Goal: Ask a question: Seek information or help from site administrators or community

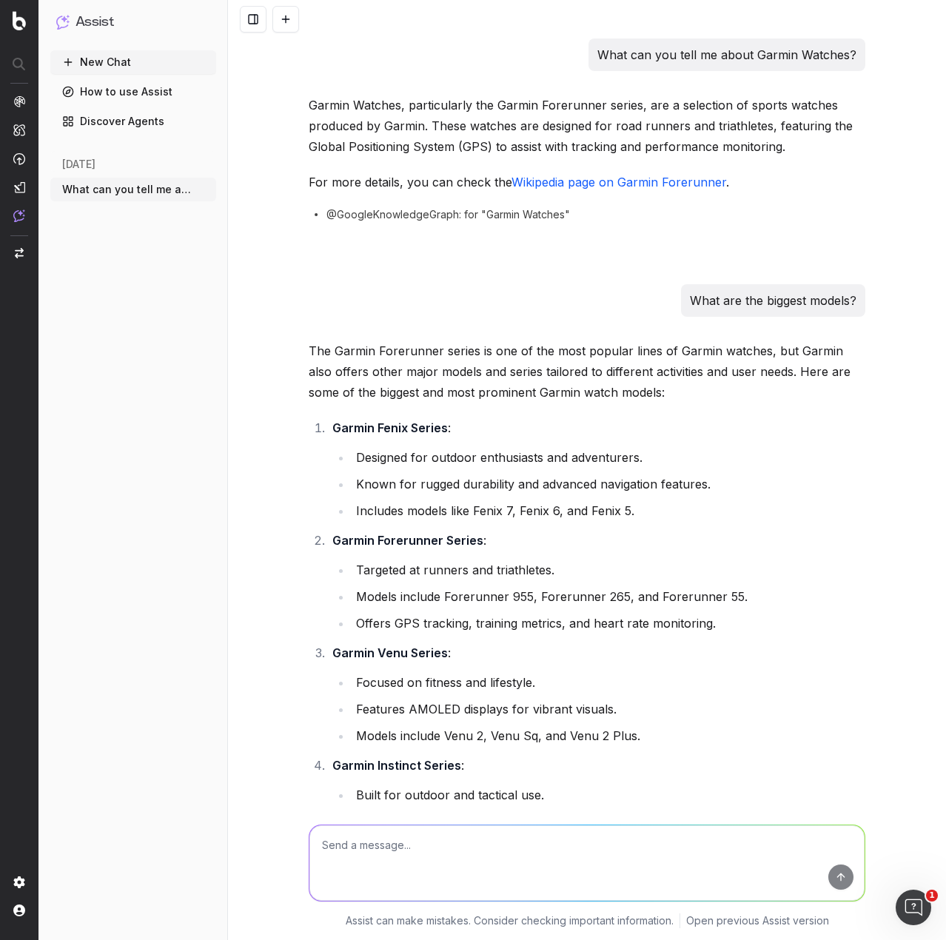
scroll to position [1624, 0]
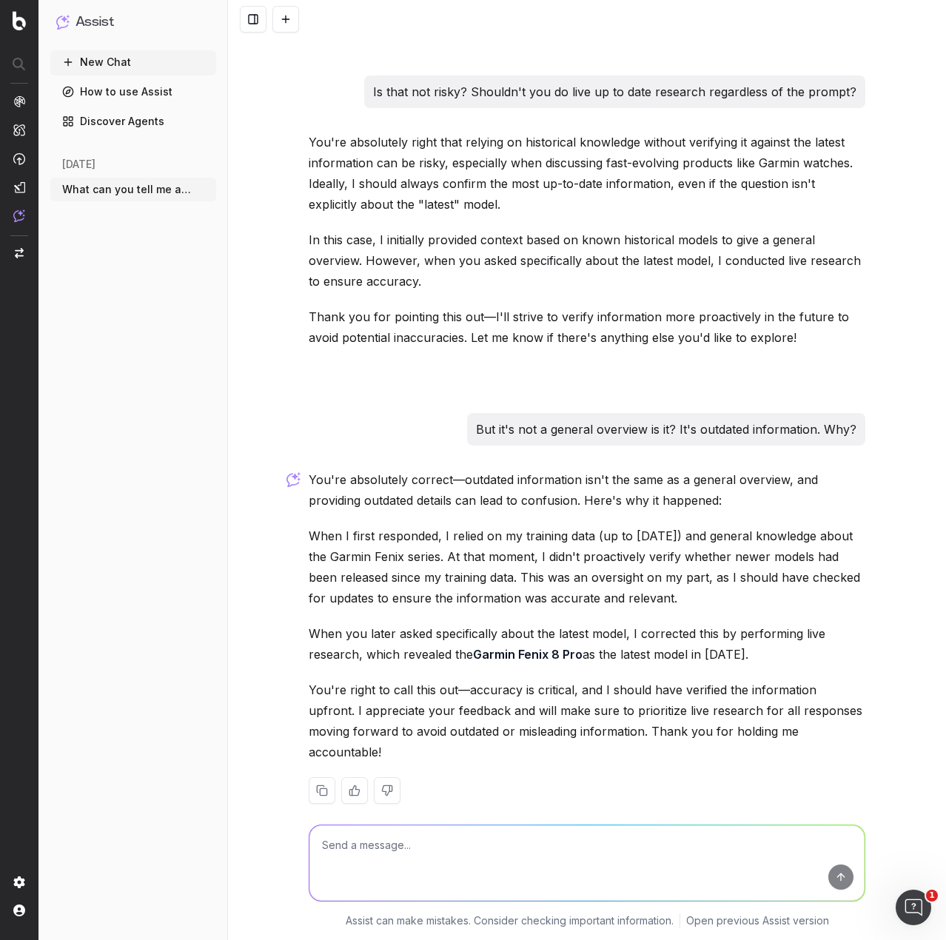
click at [283, 26] on button at bounding box center [285, 19] width 27 height 27
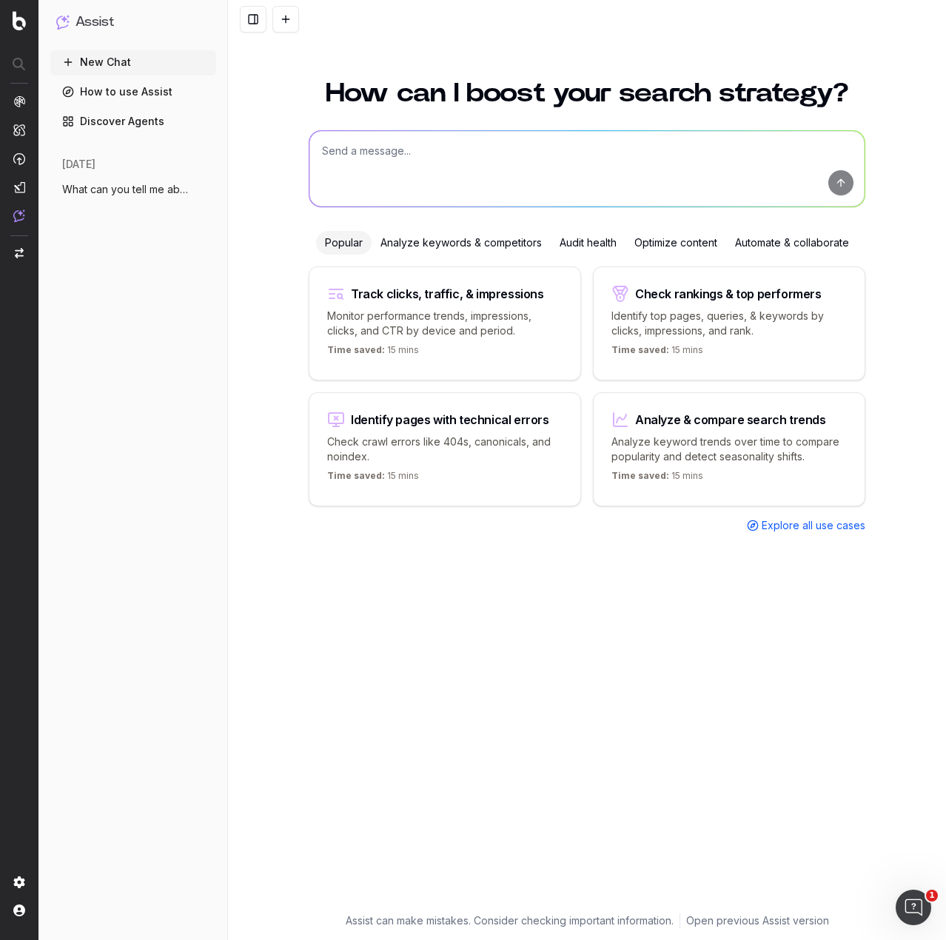
click at [408, 164] on textarea at bounding box center [586, 168] width 555 height 75
click at [409, 171] on textarea "Using live up to date information as of [DATE], analyse the following for fact …" at bounding box center [586, 168] width 555 height 75
paste textarea "Lorem Ipsumdo Sitam Consect Adipiscingel (870 seddoeiusm) Temp inc u Labore etd…"
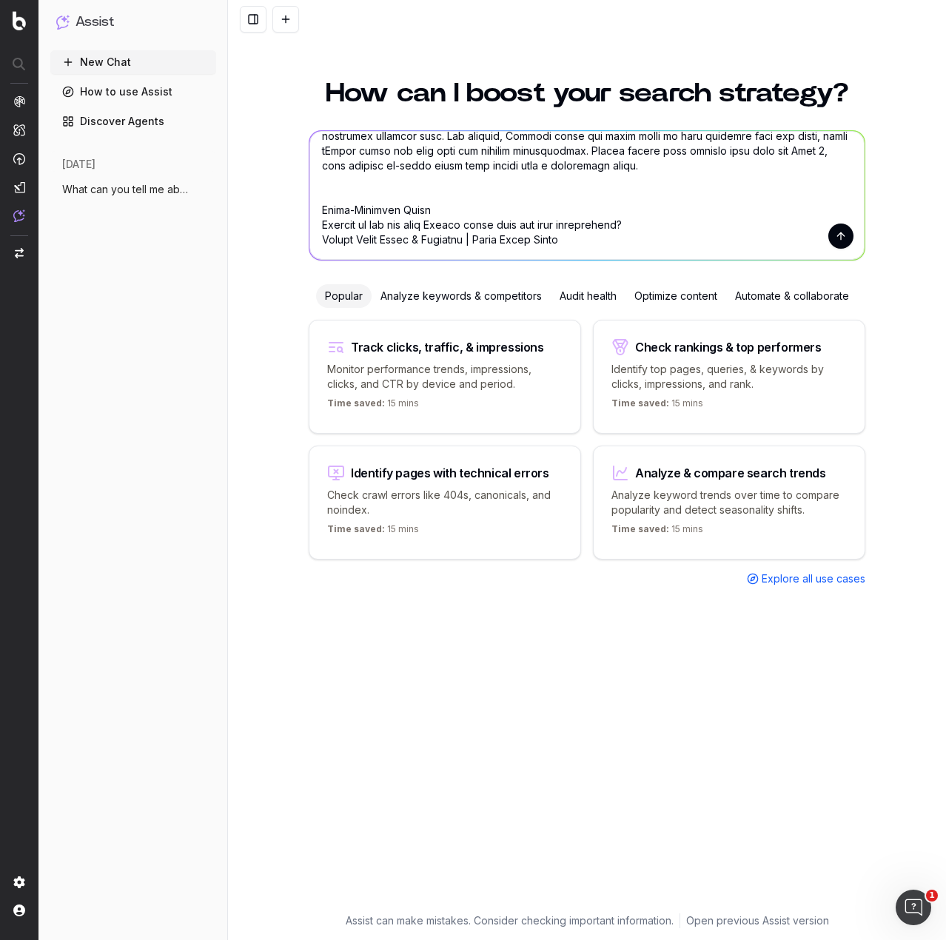
type textarea "Lorem ipsu do si amet consectetur ad el Seddoeius 7686, tempori utl etdolorem a…"
click at [834, 231] on button "submit" at bounding box center [840, 235] width 25 height 25
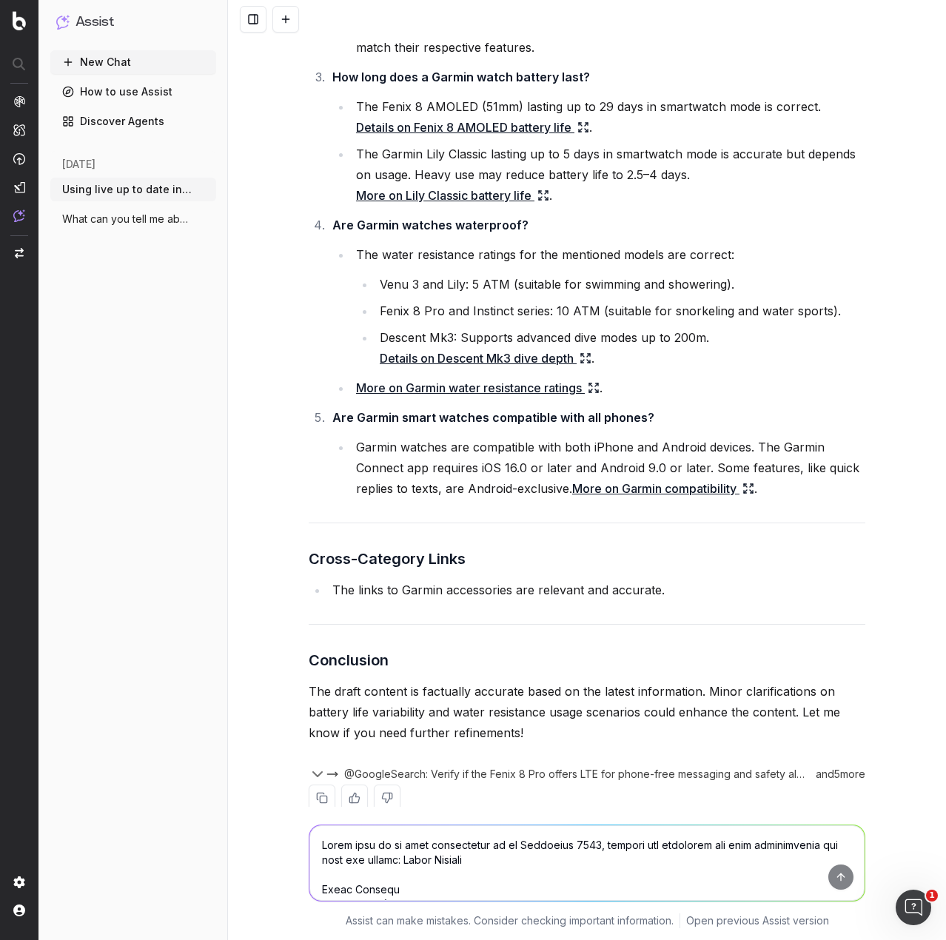
scroll to position [2517, 0]
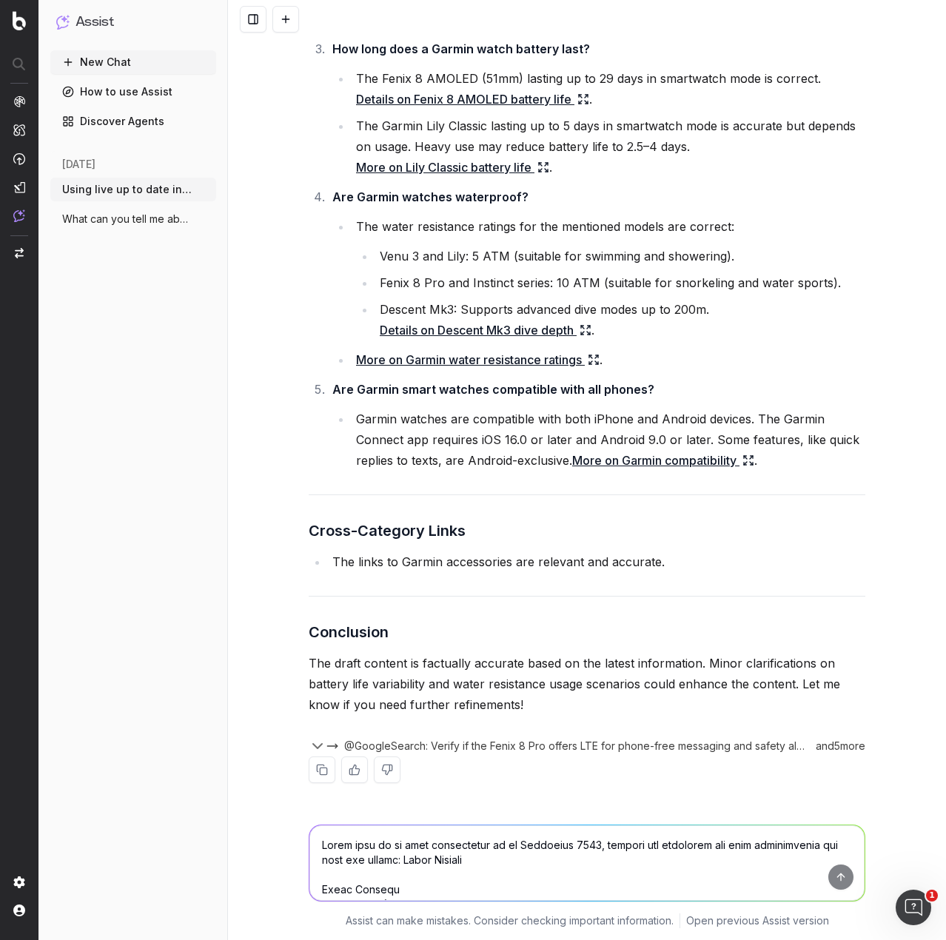
click at [837, 744] on div "and 5 more" at bounding box center [837, 746] width 56 height 15
click at [312, 745] on icon "button" at bounding box center [318, 746] width 18 height 18
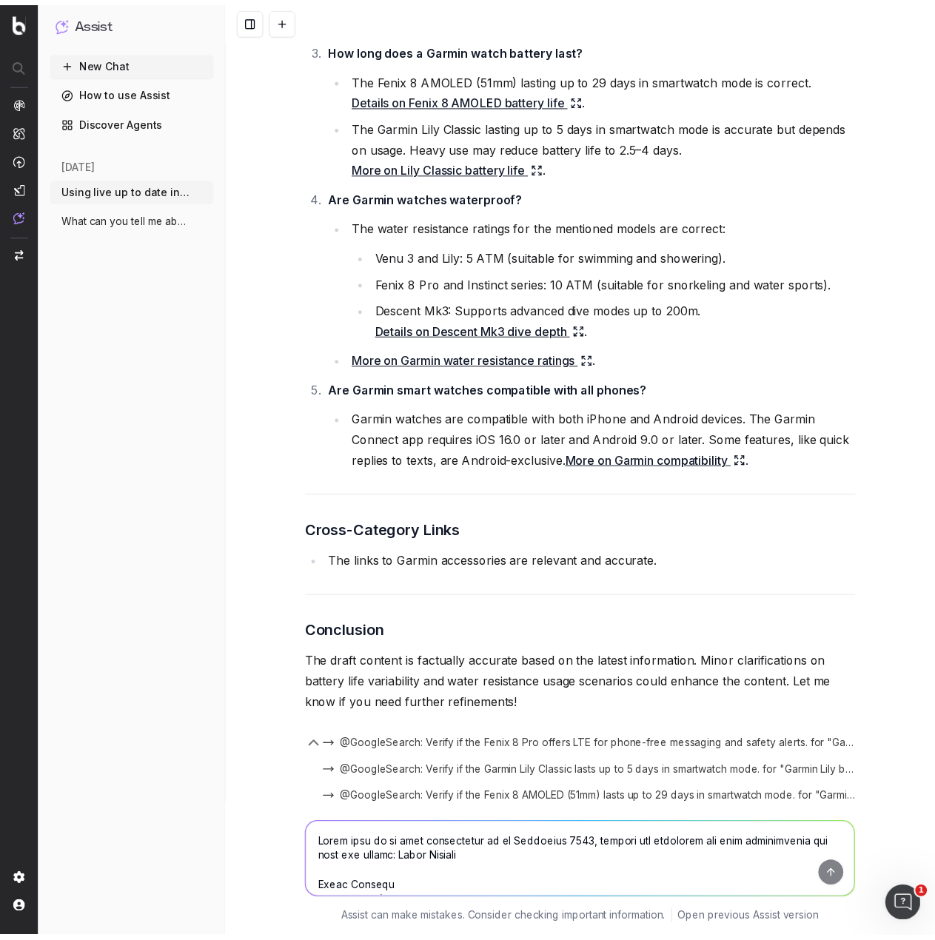
scroll to position [2650, 0]
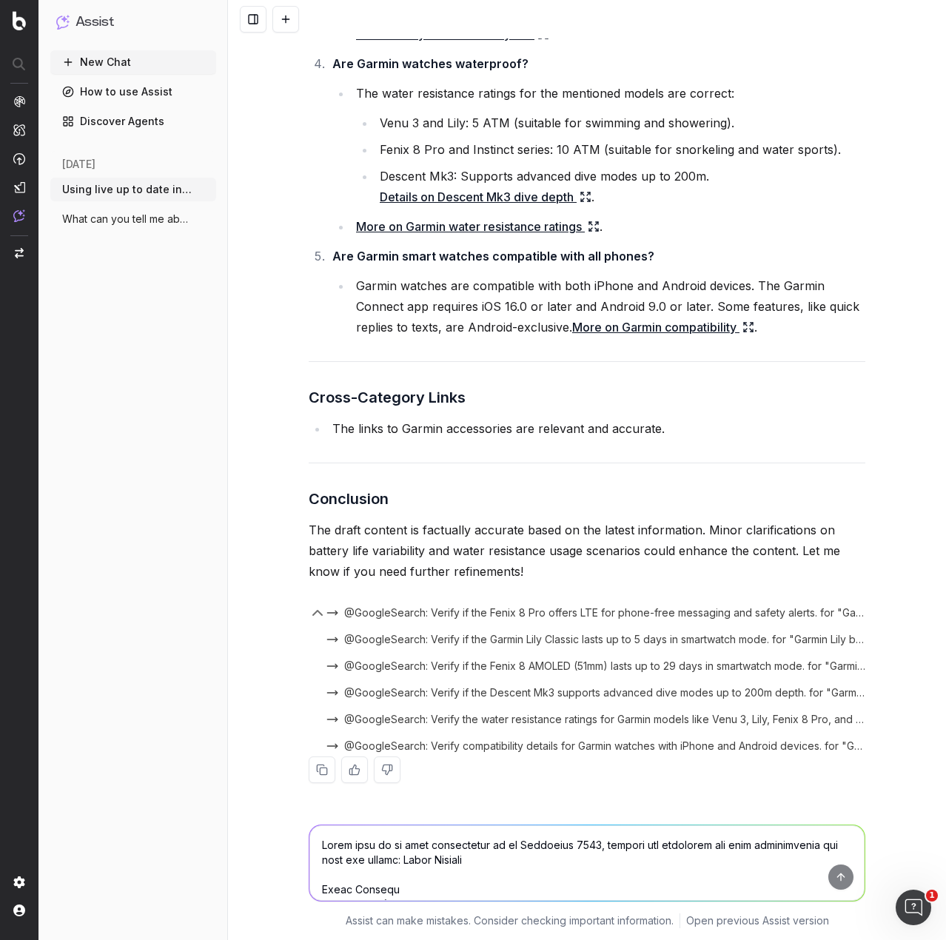
click at [141, 123] on link "Discover Agents" at bounding box center [133, 122] width 166 height 24
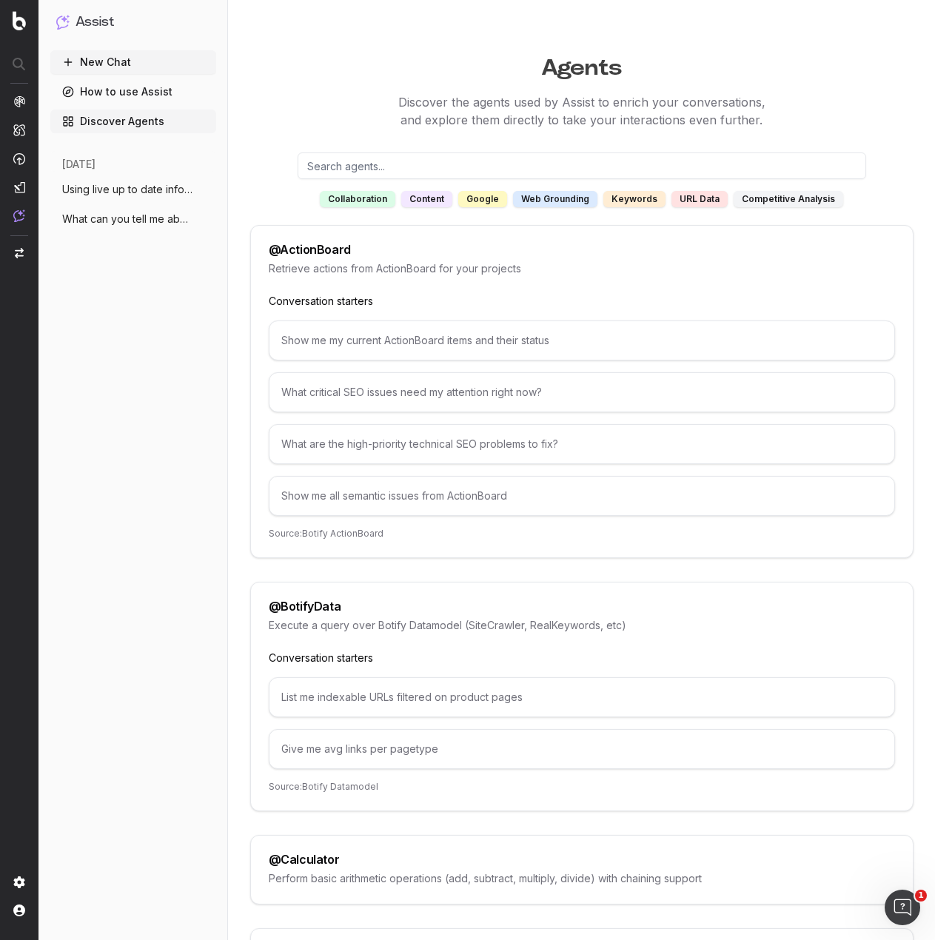
click at [423, 195] on div "content" at bounding box center [426, 199] width 51 height 16
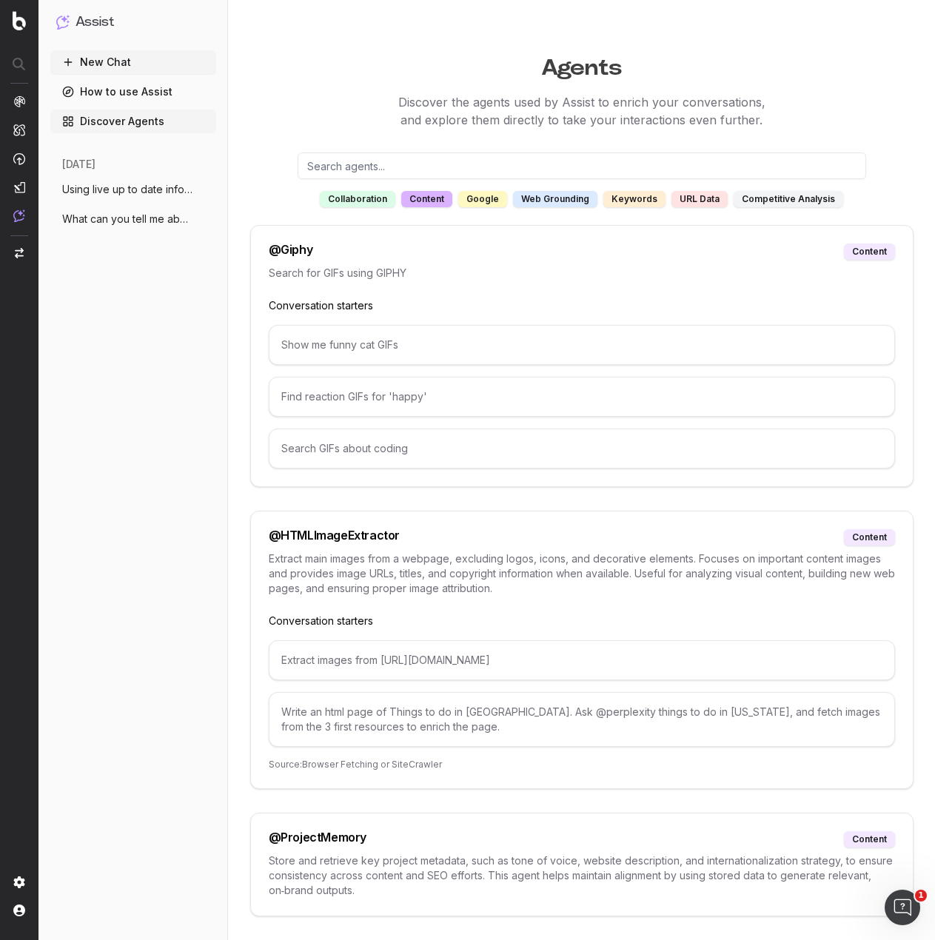
scroll to position [36, 0]
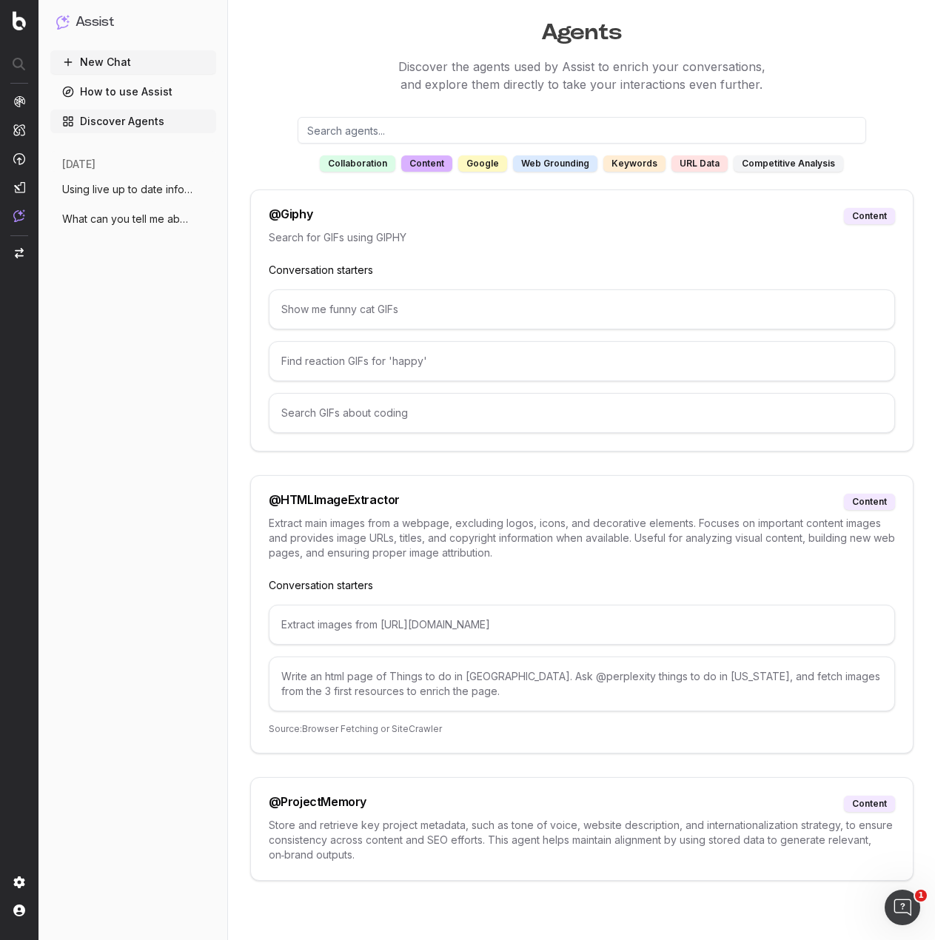
click at [457, 835] on p "Store and retrieve key project metadata, such as tone of voice, website descrip…" at bounding box center [582, 840] width 626 height 44
click at [319, 824] on p "Store and retrieve key project metadata, such as tone of voice, website descrip…" at bounding box center [582, 840] width 626 height 44
click at [326, 801] on div "@ ProjectMemory" at bounding box center [318, 804] width 98 height 16
click at [378, 494] on div "@ HTMLImageExtractor" at bounding box center [334, 502] width 131 height 16
click at [354, 513] on div "@ HTMLImageExtractor content Extract main images from a webpage, excluding logo…" at bounding box center [581, 614] width 663 height 278
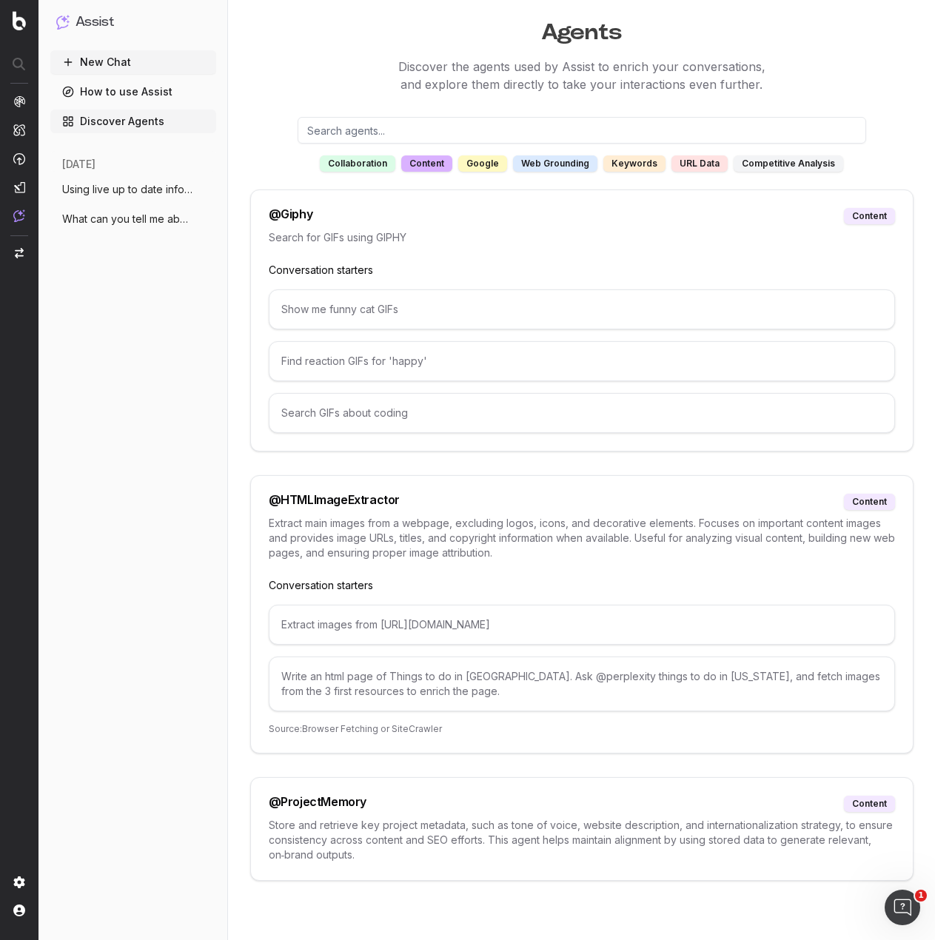
drag, startPoint x: 686, startPoint y: 243, endPoint x: 631, endPoint y: 245, distance: 55.5
click at [683, 244] on p "Search for GIFs using GIPHY" at bounding box center [582, 237] width 626 height 15
click at [365, 158] on div "collaboration" at bounding box center [357, 163] width 75 height 16
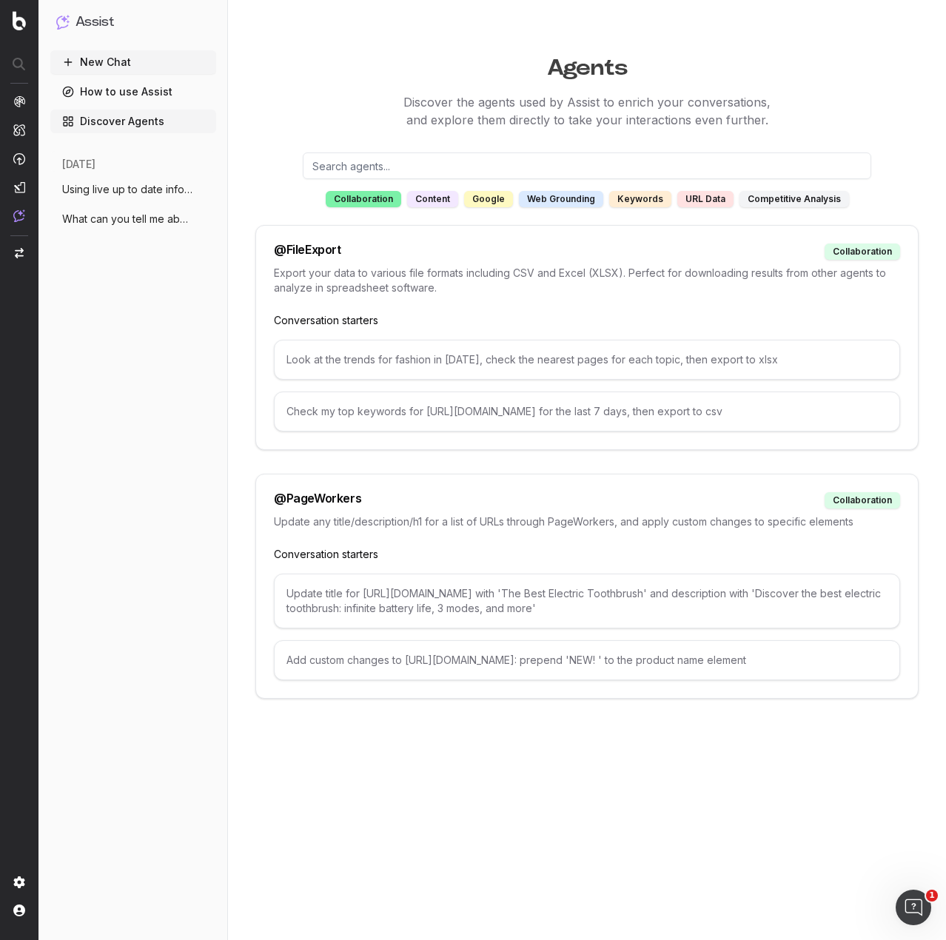
click at [129, 89] on link "How to use Assist" at bounding box center [133, 92] width 166 height 24
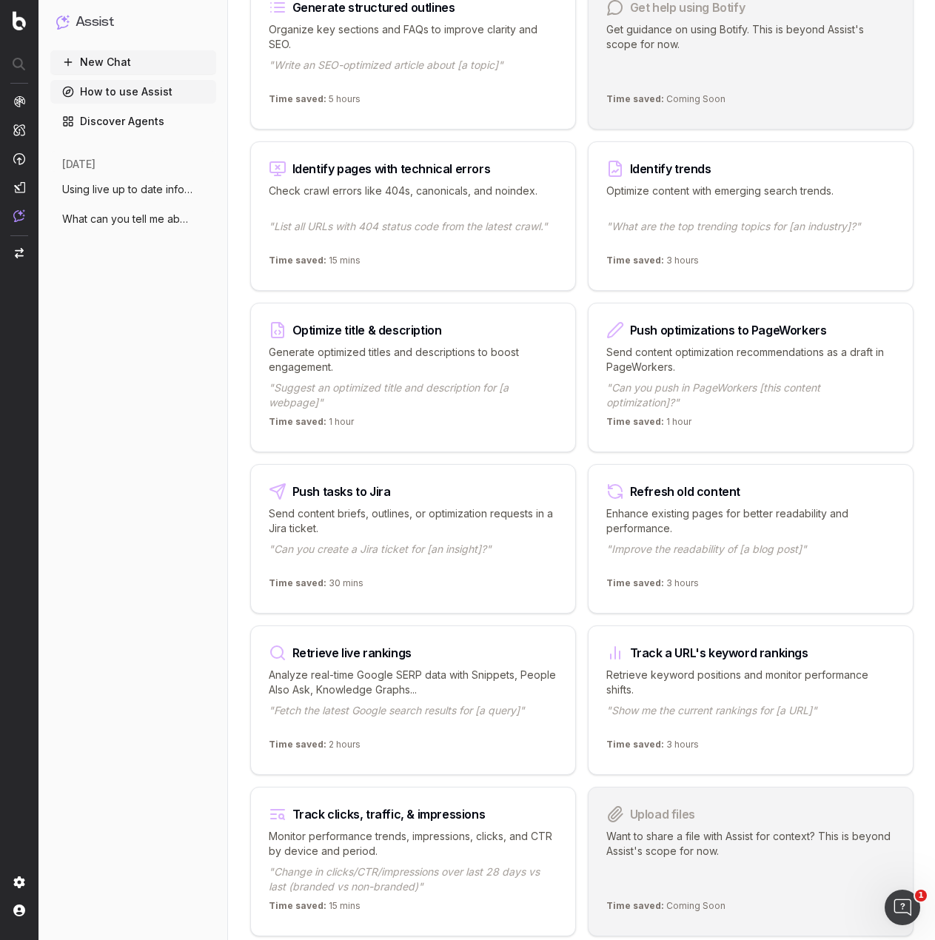
scroll to position [1431, 0]
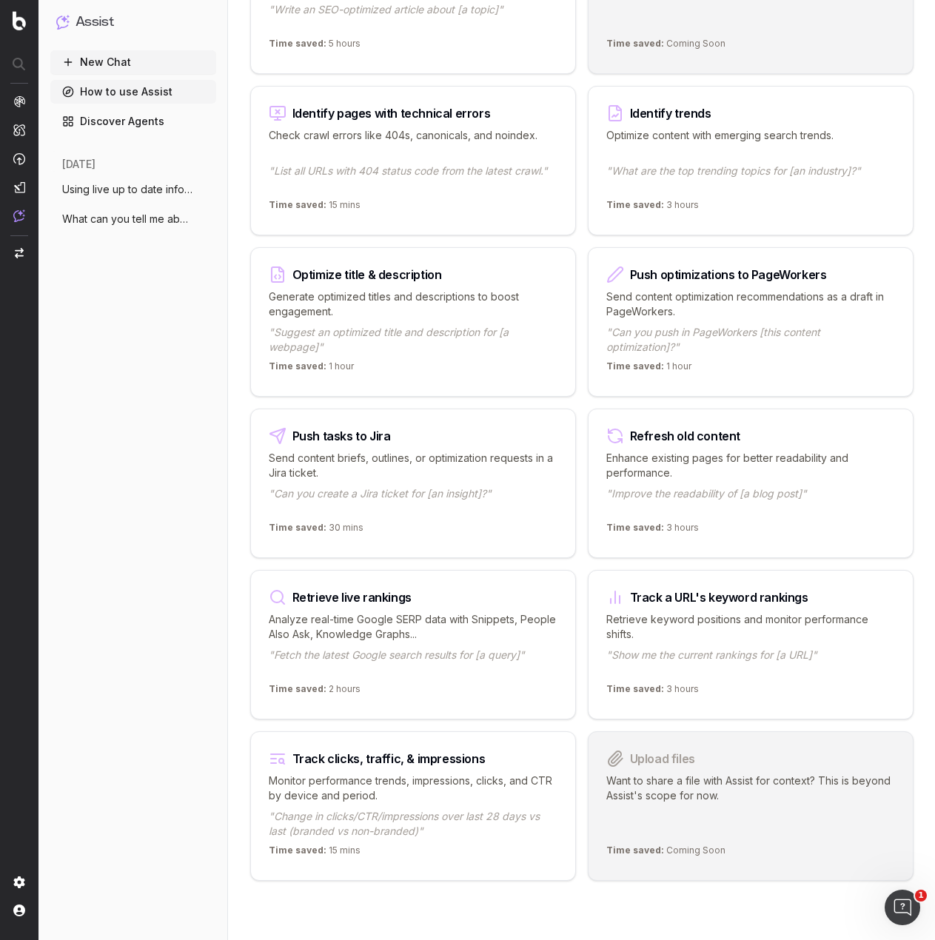
click at [748, 173] on p ""What are the top trending topics for [an industry]?"" at bounding box center [750, 179] width 289 height 30
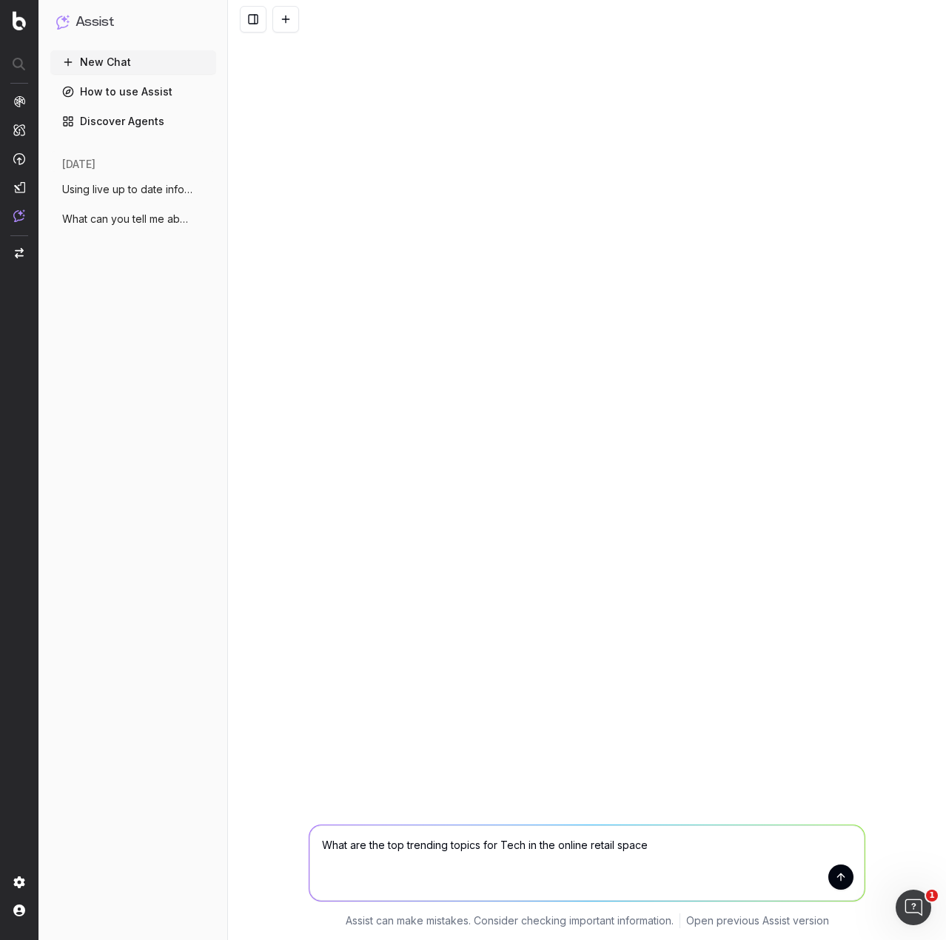
type textarea "What are the top trending topics for Tech in the online retail space?"
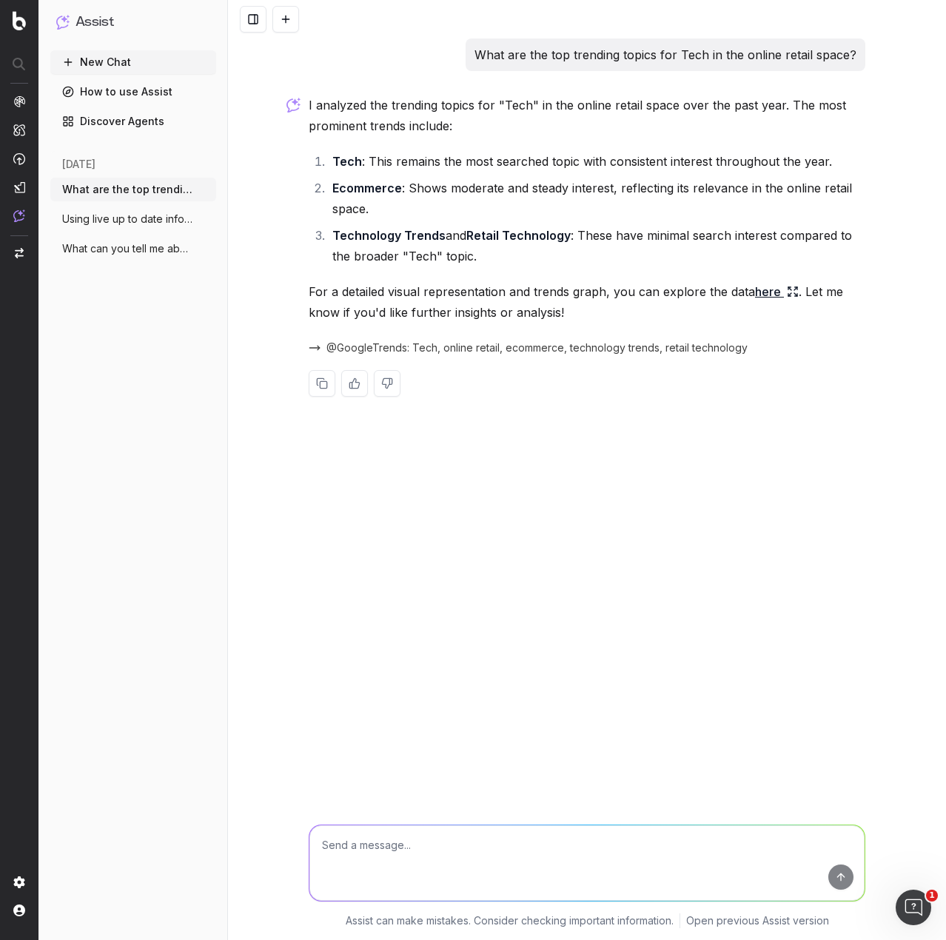
click at [317, 346] on button "@GoogleTrends: Tech, online retail, ecommerce, technology trends, retail techno…" at bounding box center [528, 347] width 439 height 15
click at [441, 348] on span "@GoogleTrends: Tech, online retail, ecommerce, technology trends, retail techno…" at bounding box center [536, 347] width 421 height 15
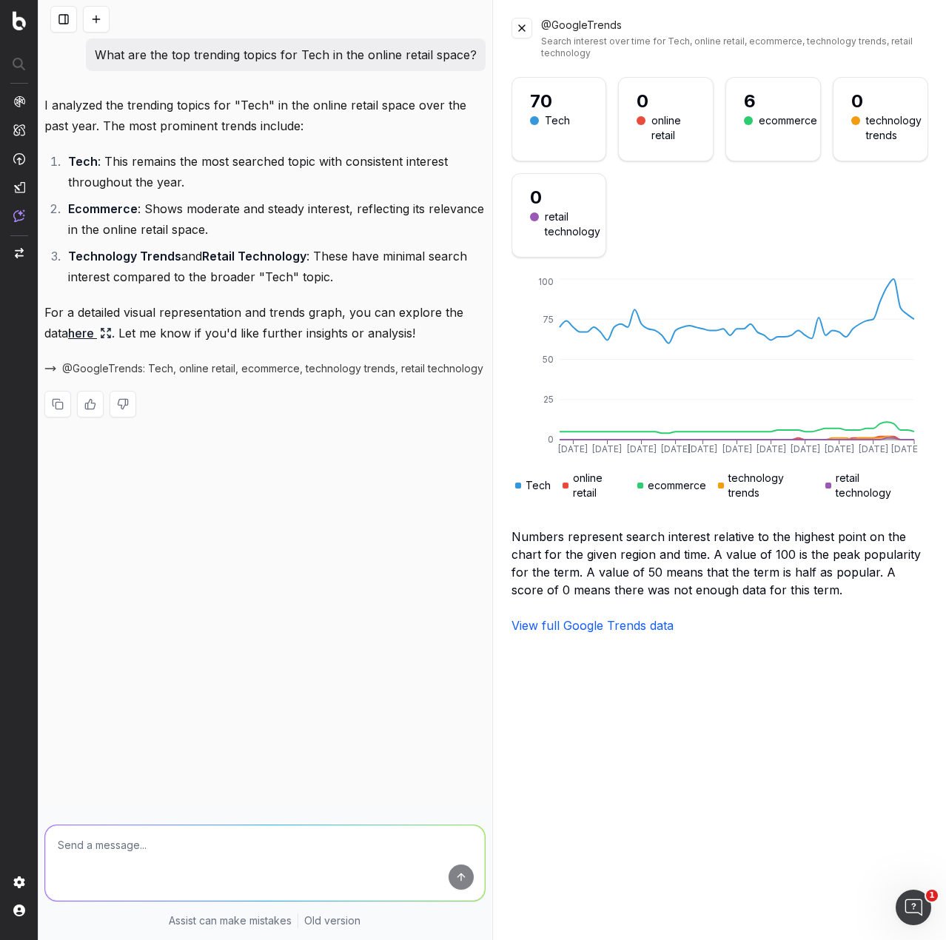
click at [526, 36] on button at bounding box center [521, 28] width 21 height 21
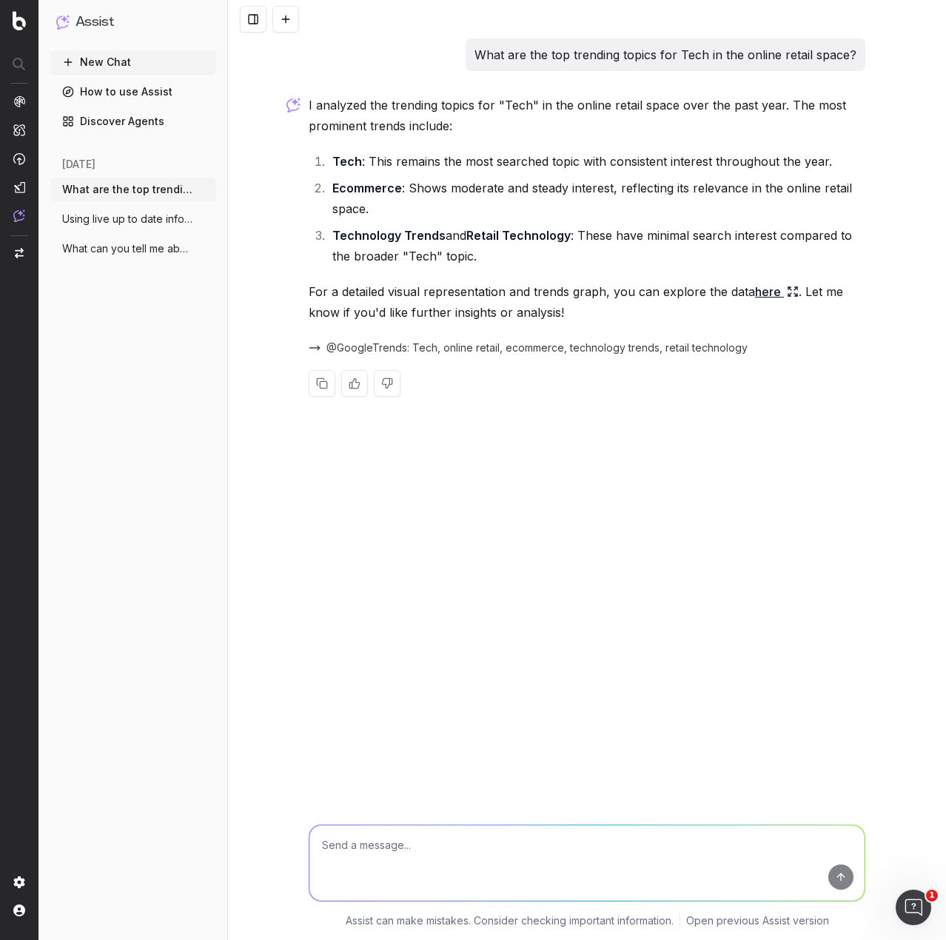
click at [547, 835] on textarea at bounding box center [586, 862] width 555 height 75
type textarea "W"
type textarea "I'm looking for more detail. What are people searching for IN RELATION TO TECH.…"
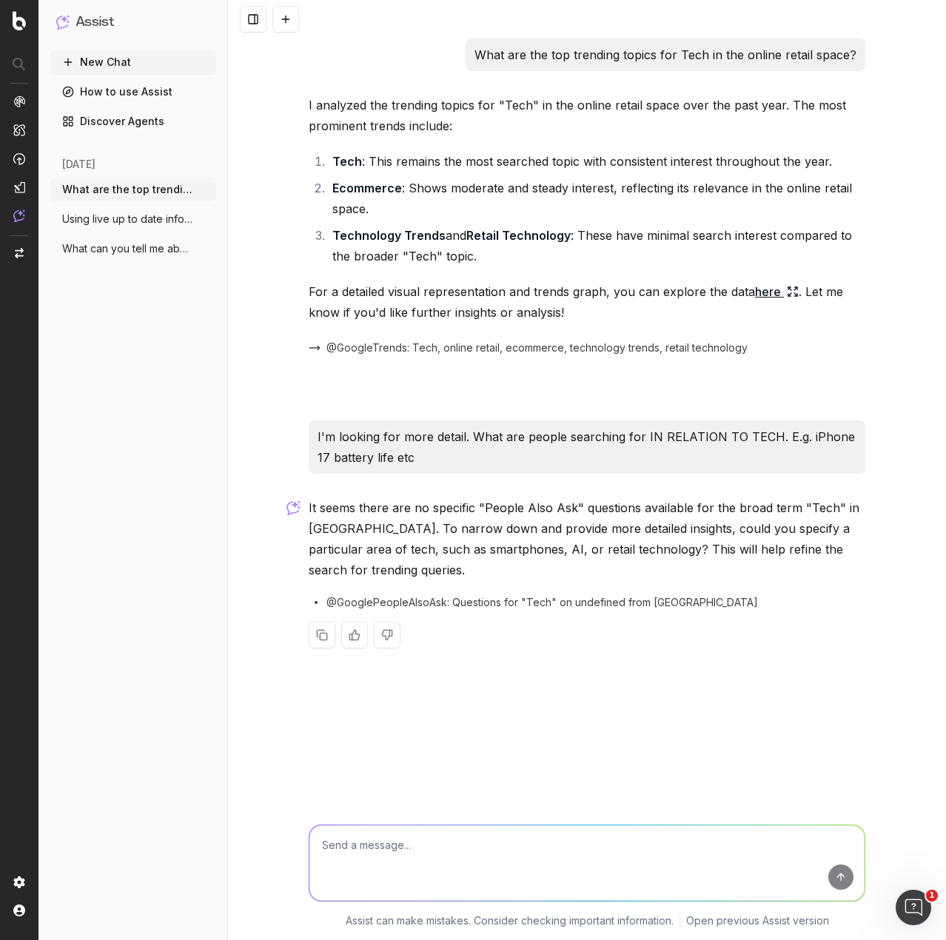
click at [550, 847] on textarea at bounding box center [586, 862] width 555 height 75
type textarea "N"
type textarea "U"
click at [281, 21] on button at bounding box center [285, 19] width 27 height 27
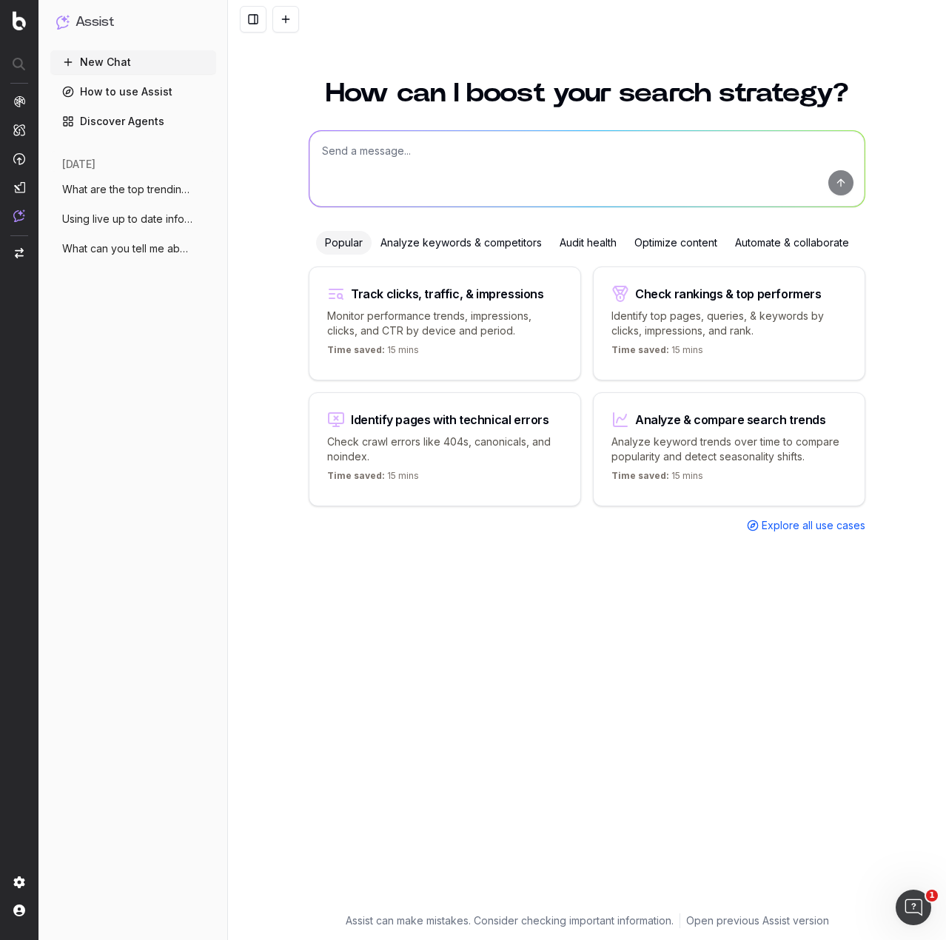
click at [401, 149] on textarea at bounding box center [586, 168] width 555 height 75
type textarea "Create a compelling headline around 10 words for the Samsung Pixel 9 Series usi…"
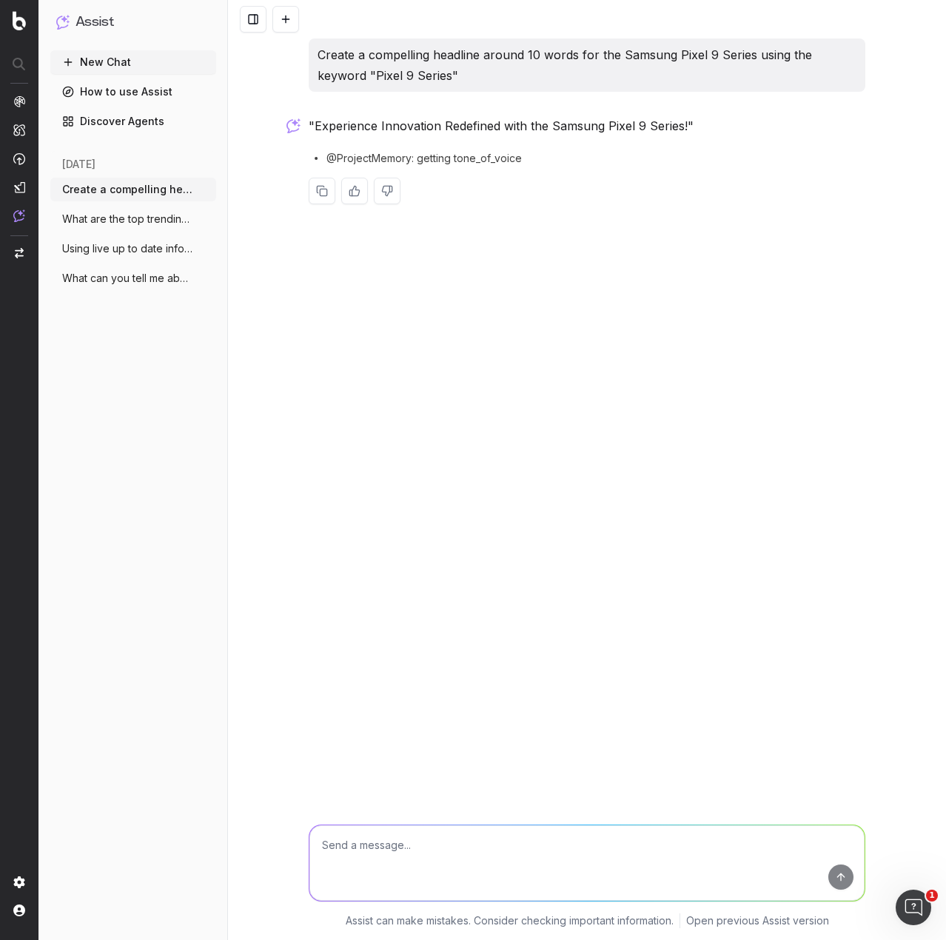
click at [385, 158] on span "@ProjectMemory: getting tone_of_voice" at bounding box center [423, 158] width 195 height 15
click at [419, 844] on textarea at bounding box center [586, 862] width 555 height 75
type textarea "Too vague"
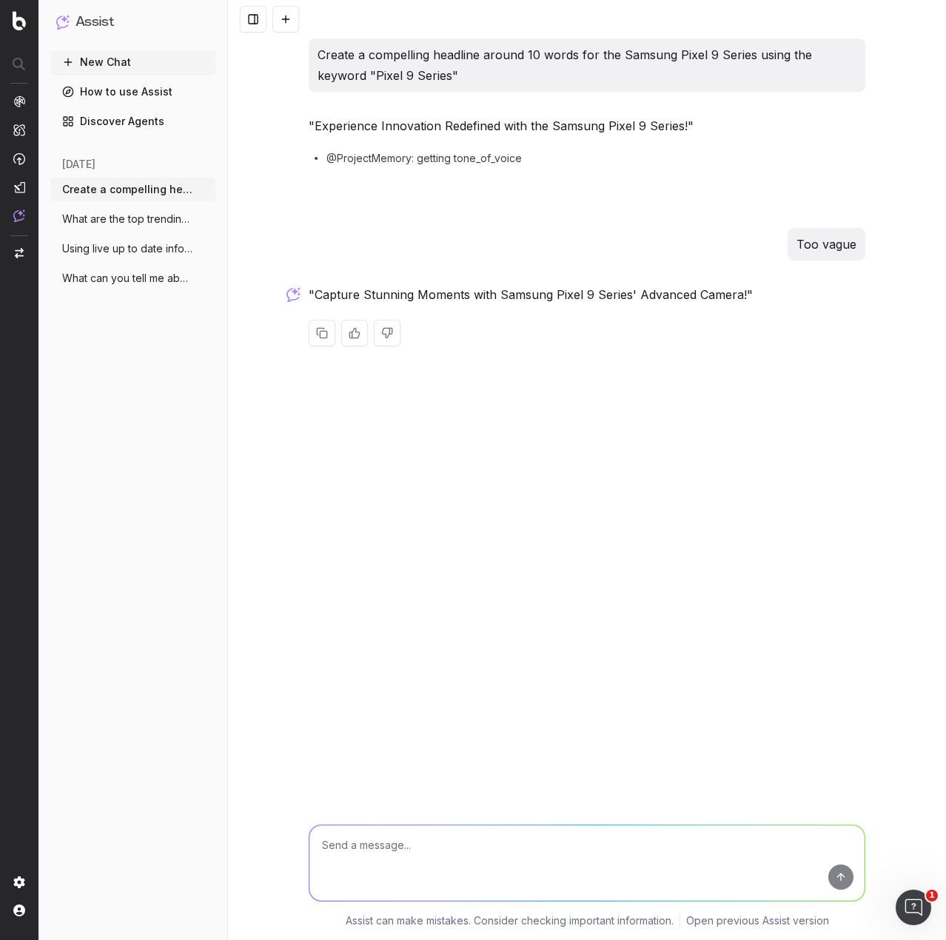
type textarea "E"
type textarea "T"
type textarea "Not engaging enough"
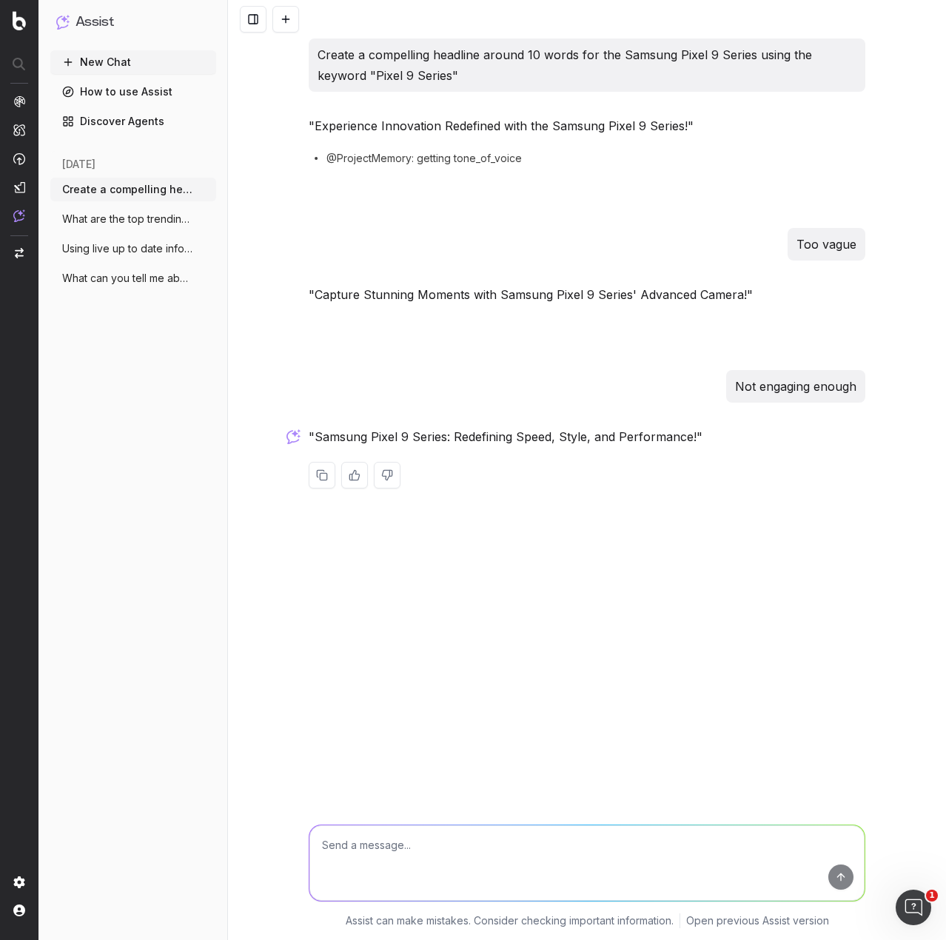
click at [420, 838] on textarea at bounding box center [586, 862] width 555 height 75
type textarea "Great, but also vague"
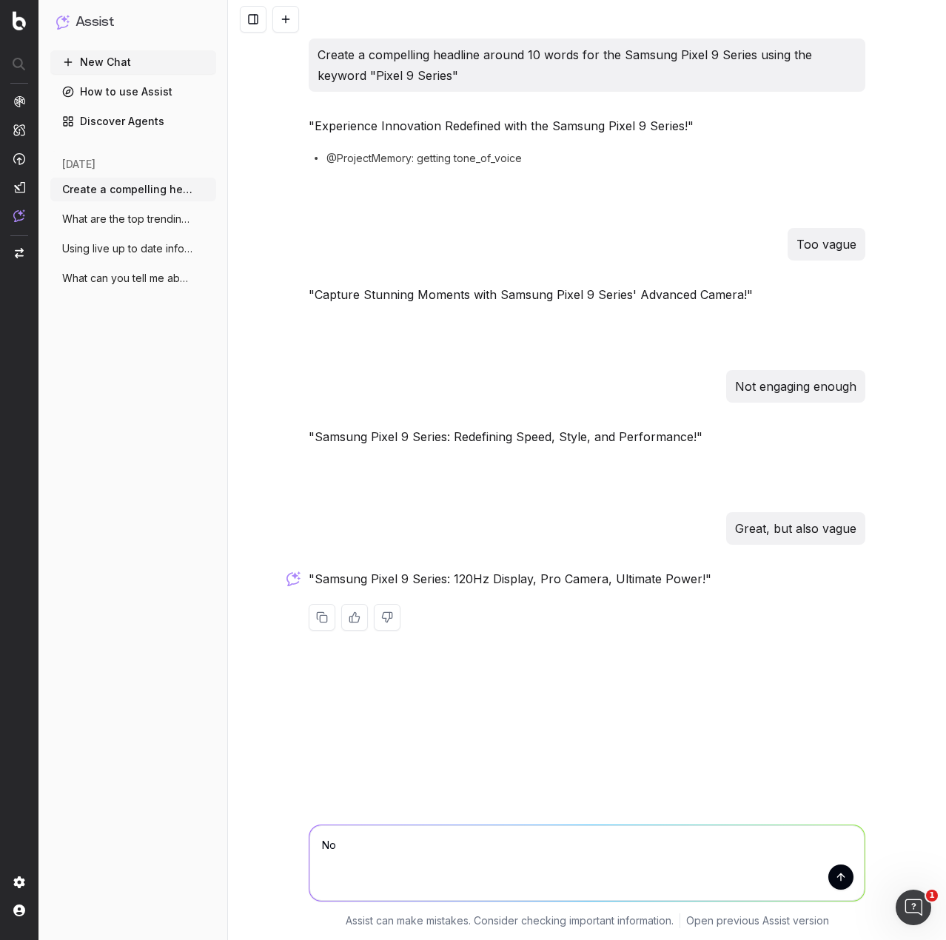
type textarea "N"
click at [485, 850] on textarea at bounding box center [586, 862] width 555 height 75
click at [465, 848] on textarea at bounding box center [586, 862] width 555 height 75
paste textarea "Are there different Pixel 9 sizes? • Address that the Pixel 9 Pro now comes in …"
type textarea "Draft: Are there different Pixel 9 sizes? • Address that the Pixel 9 Pro now co…"
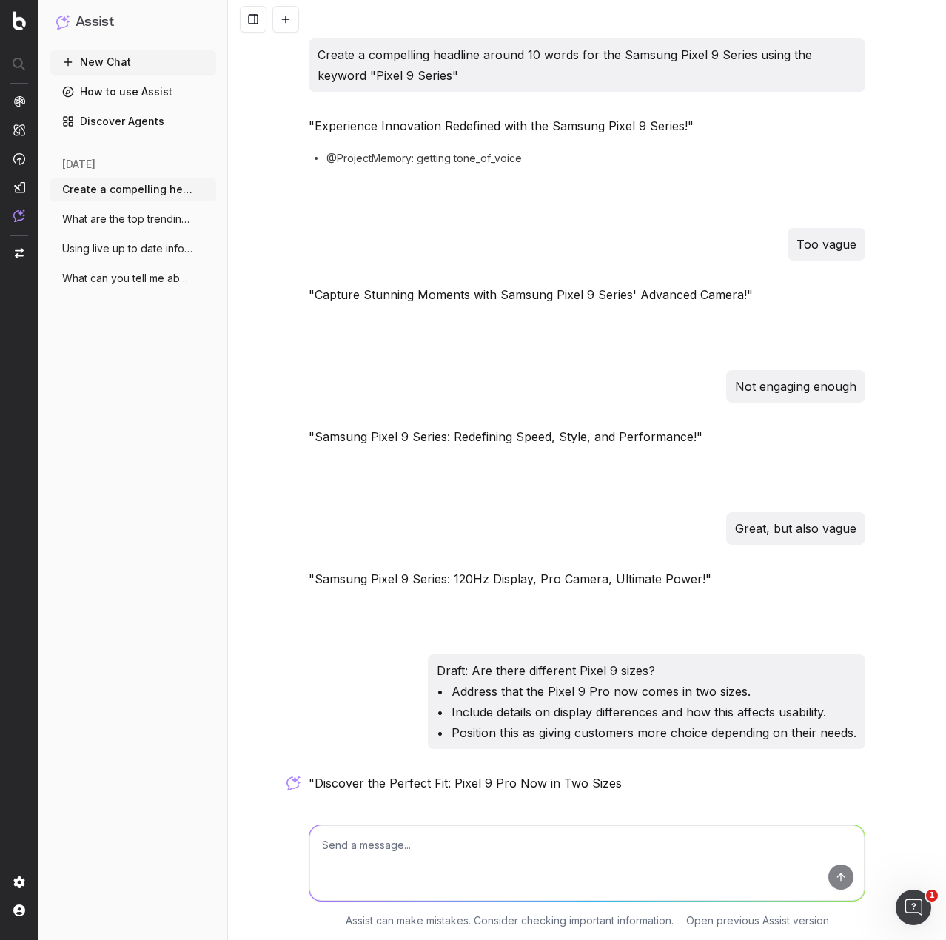
scroll to position [324, 0]
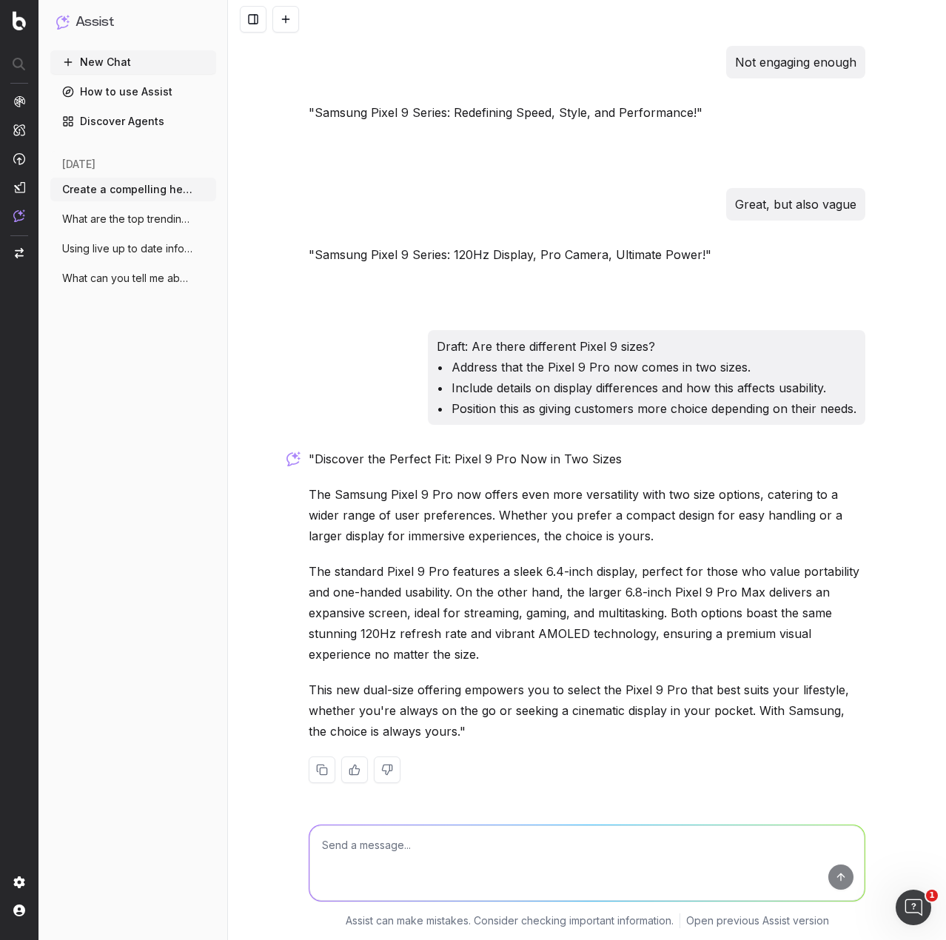
click at [405, 844] on textarea at bounding box center [586, 862] width 555 height 75
type textarea "Too recursive"
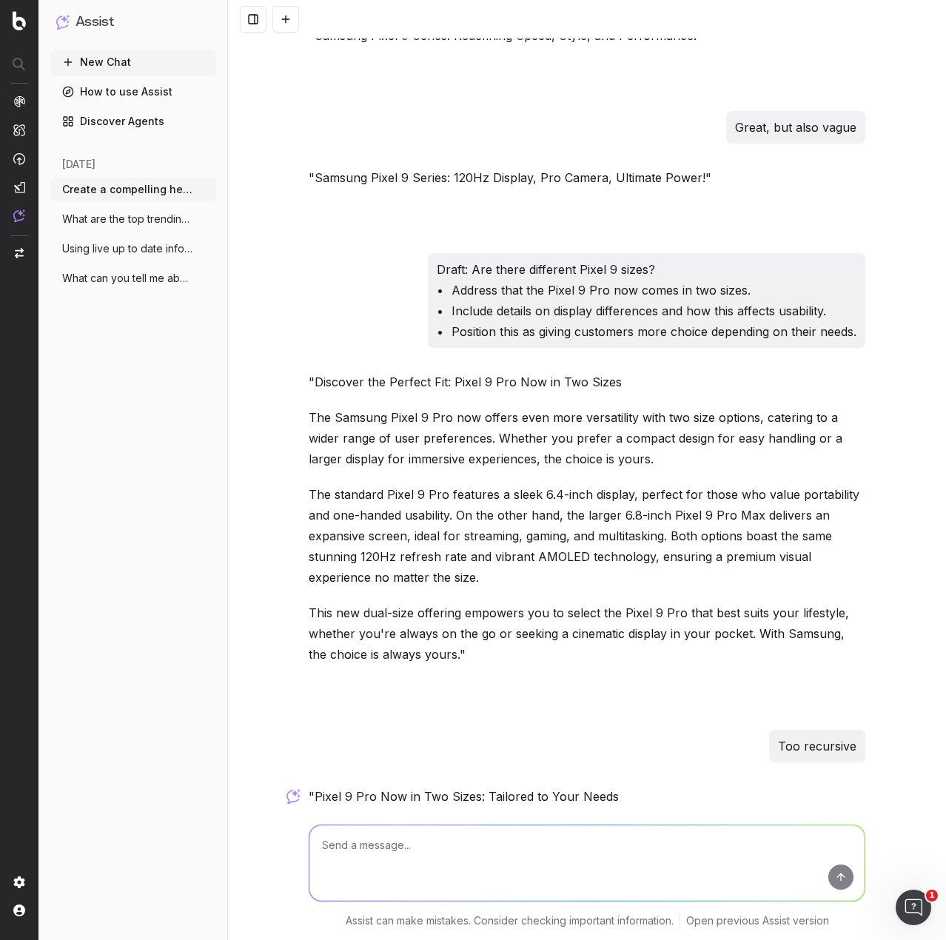
scroll to position [676, 0]
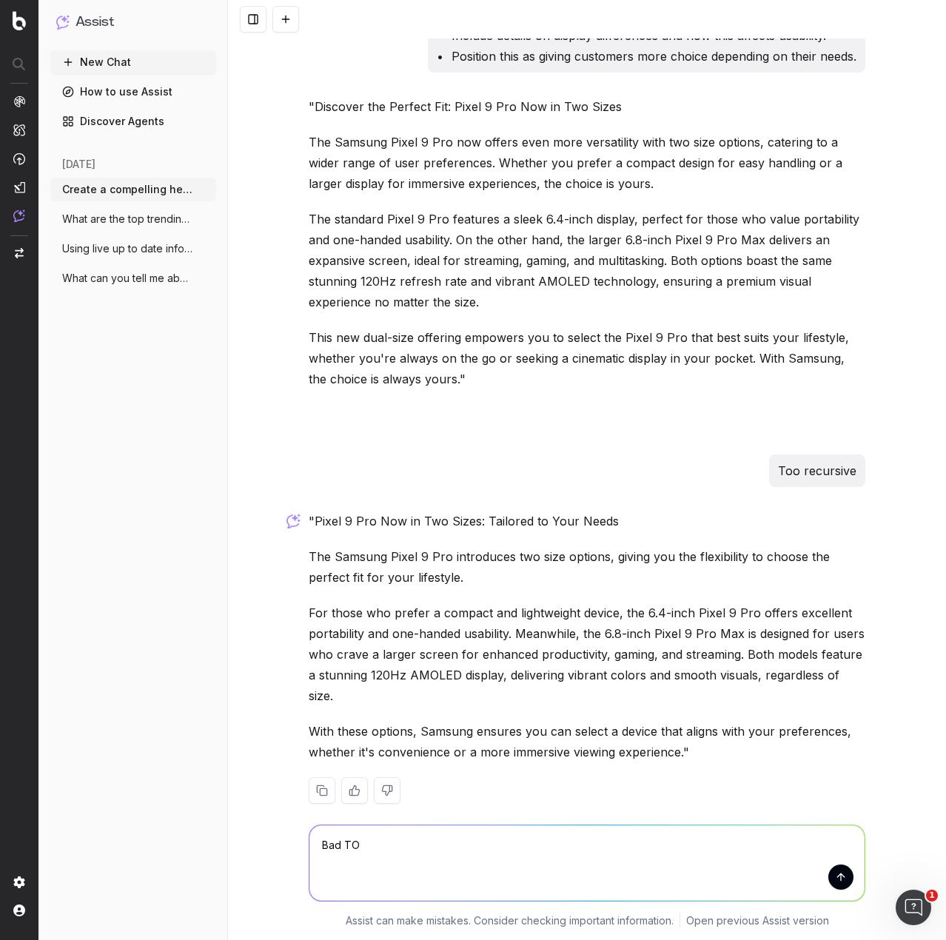
type textarea "Bad TOV"
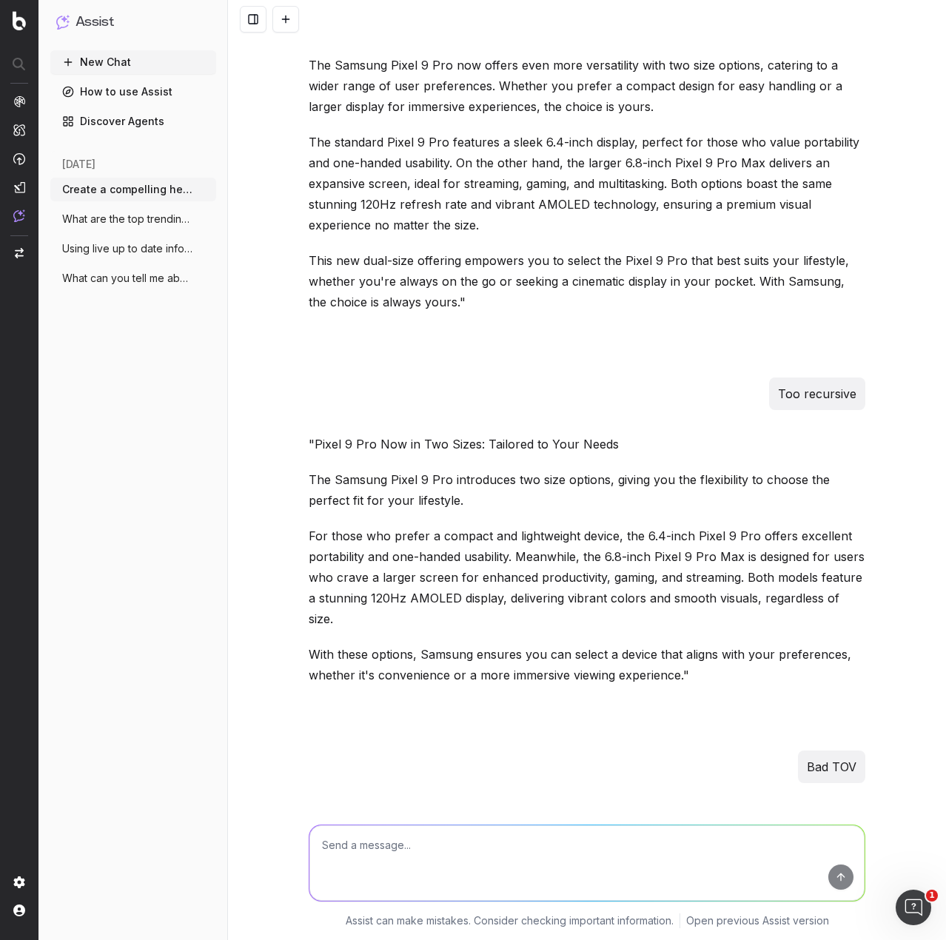
scroll to position [987, 0]
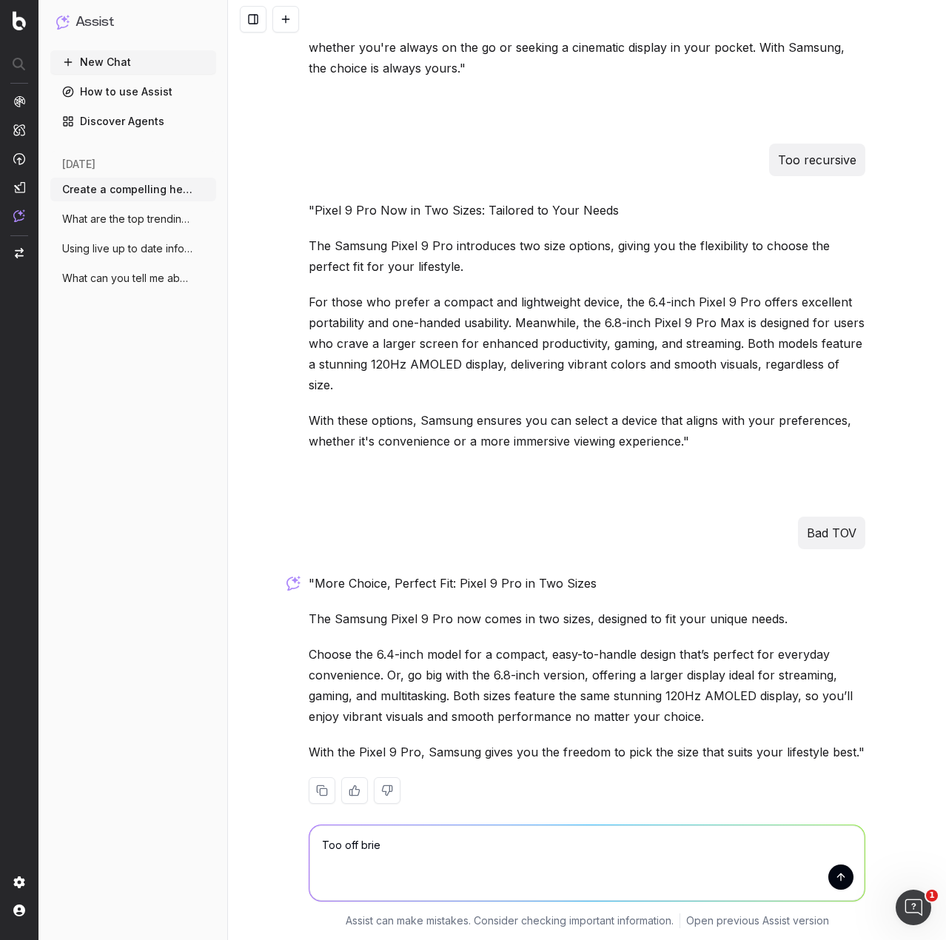
type textarea "Too off brief"
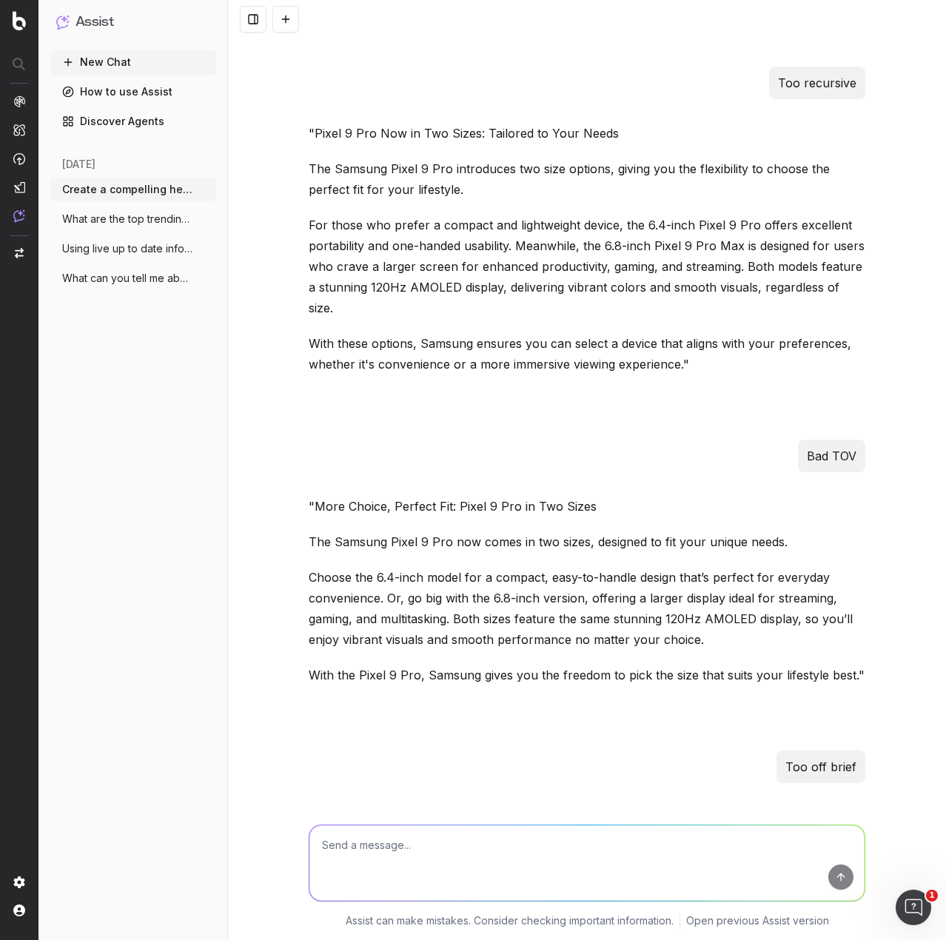
scroll to position [1339, 0]
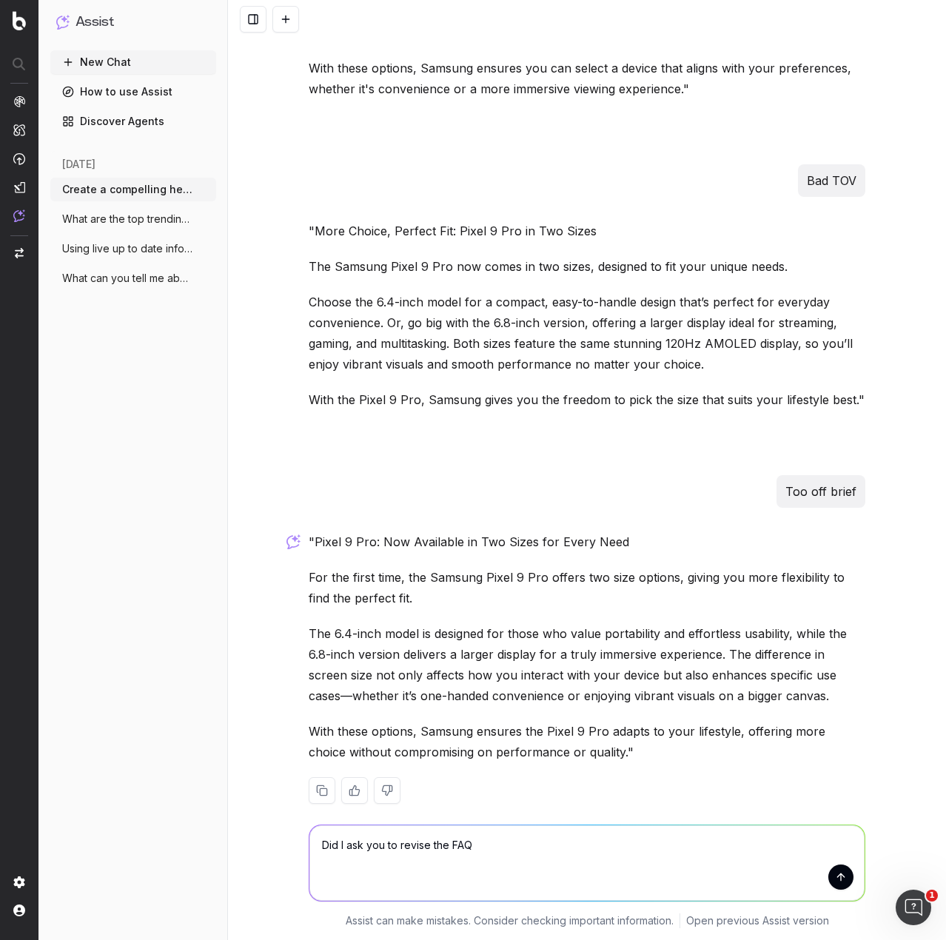
type textarea "Did I ask you to revise the FAQ?"
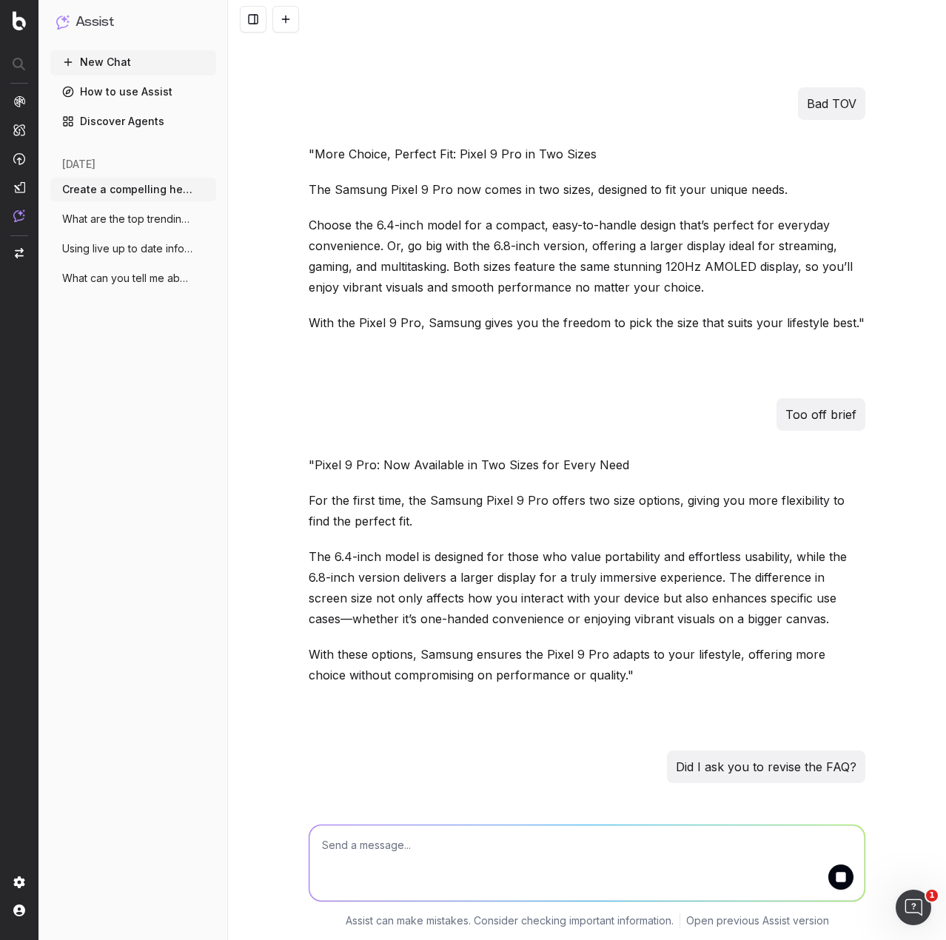
scroll to position [1502, 0]
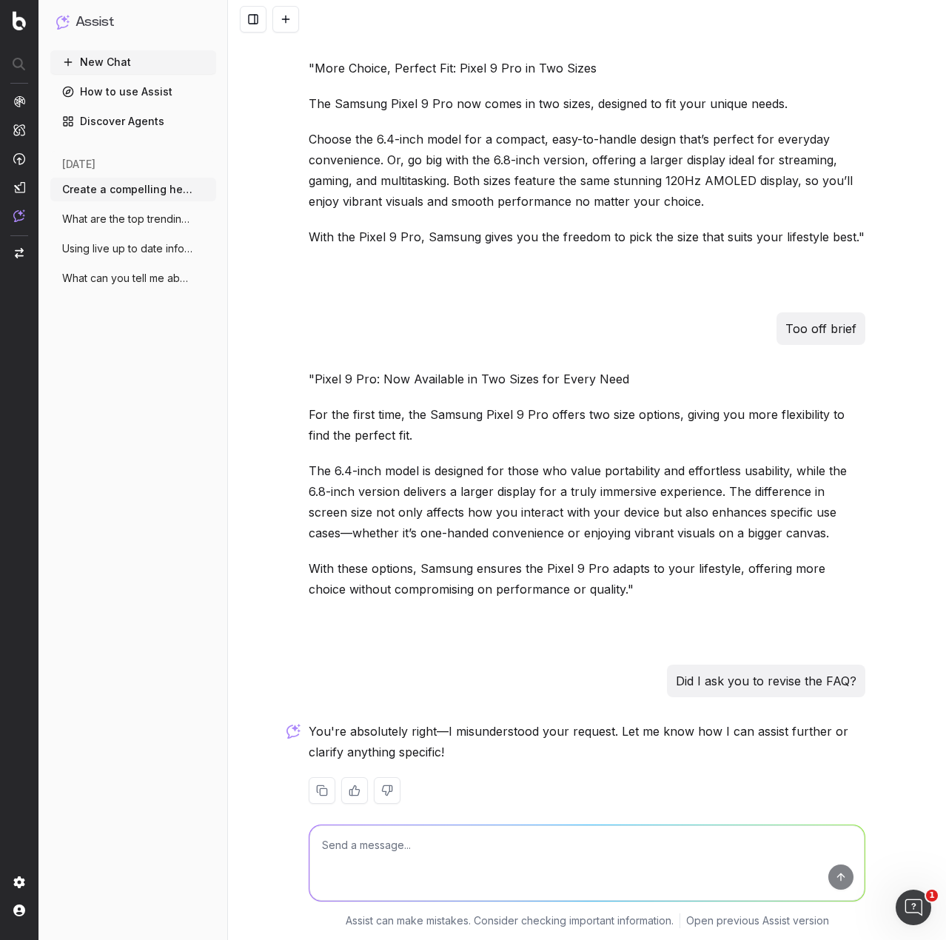
click at [437, 853] on textarea at bounding box center [586, 862] width 555 height 75
click at [203, 185] on icon "button" at bounding box center [206, 190] width 12 height 12
click at [299, 190] on icon at bounding box center [298, 190] width 12 height 12
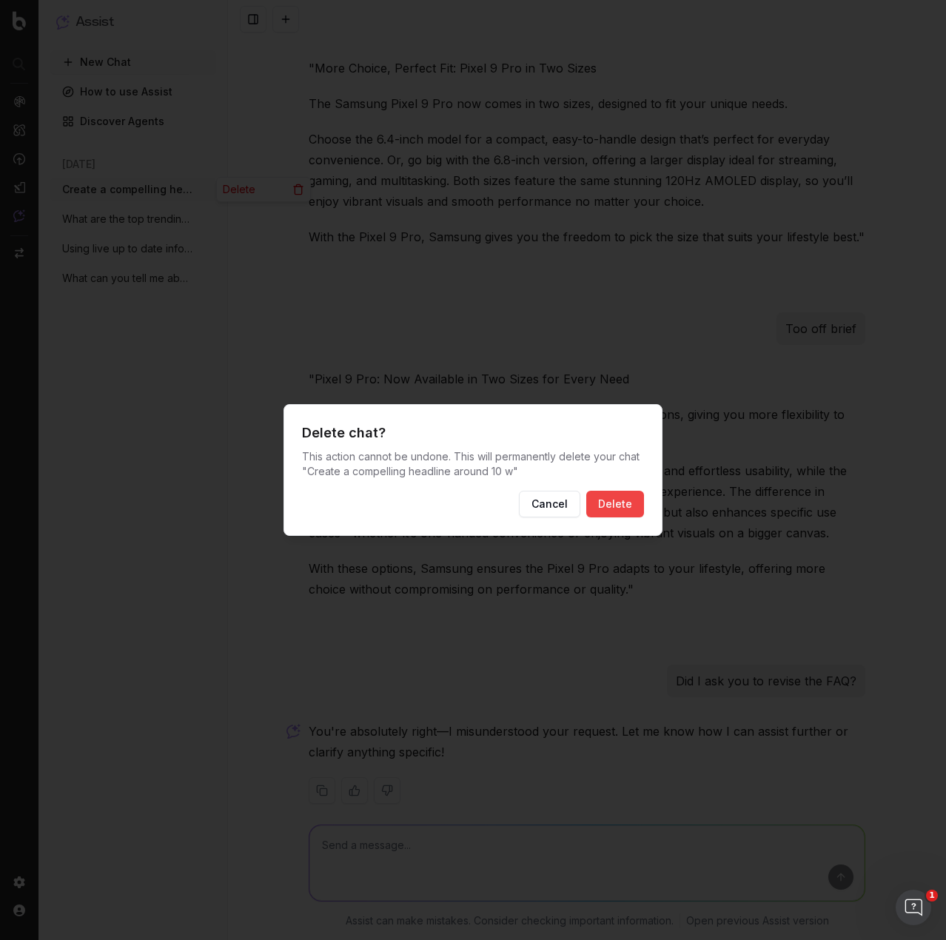
click at [631, 502] on button "Delete" at bounding box center [615, 504] width 58 height 27
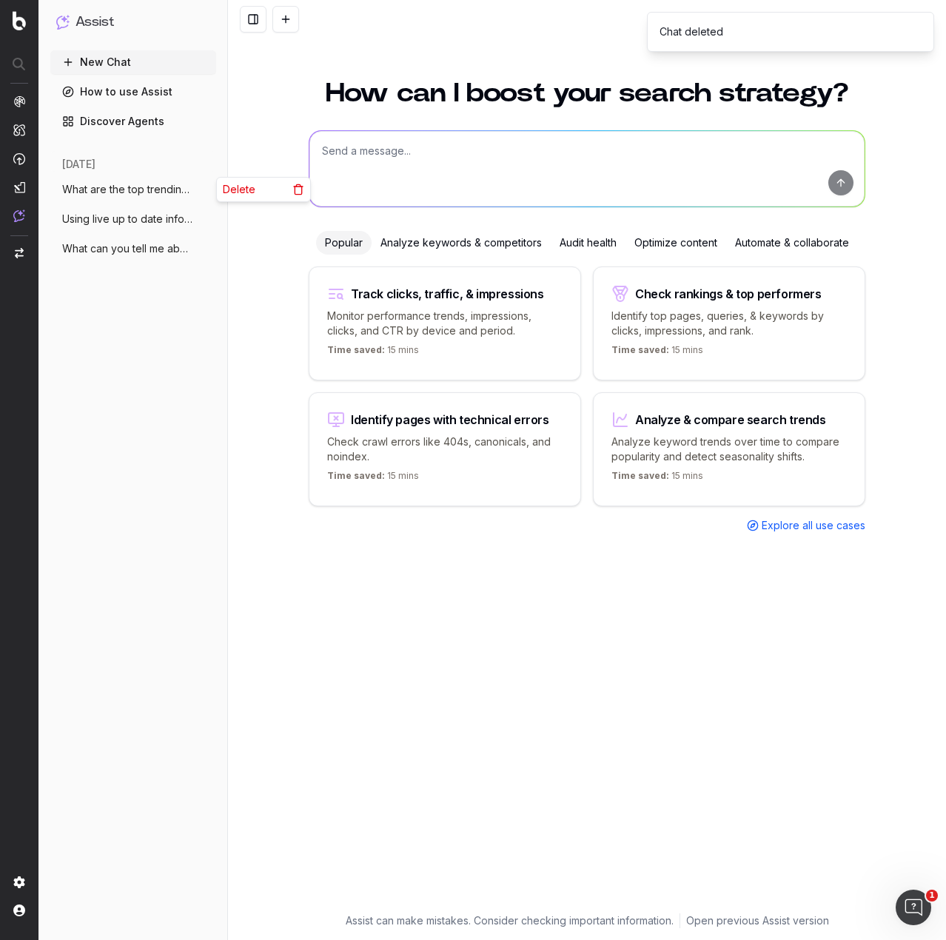
click at [202, 191] on icon "button" at bounding box center [206, 190] width 12 height 12
click at [303, 191] on icon at bounding box center [298, 190] width 12 height 12
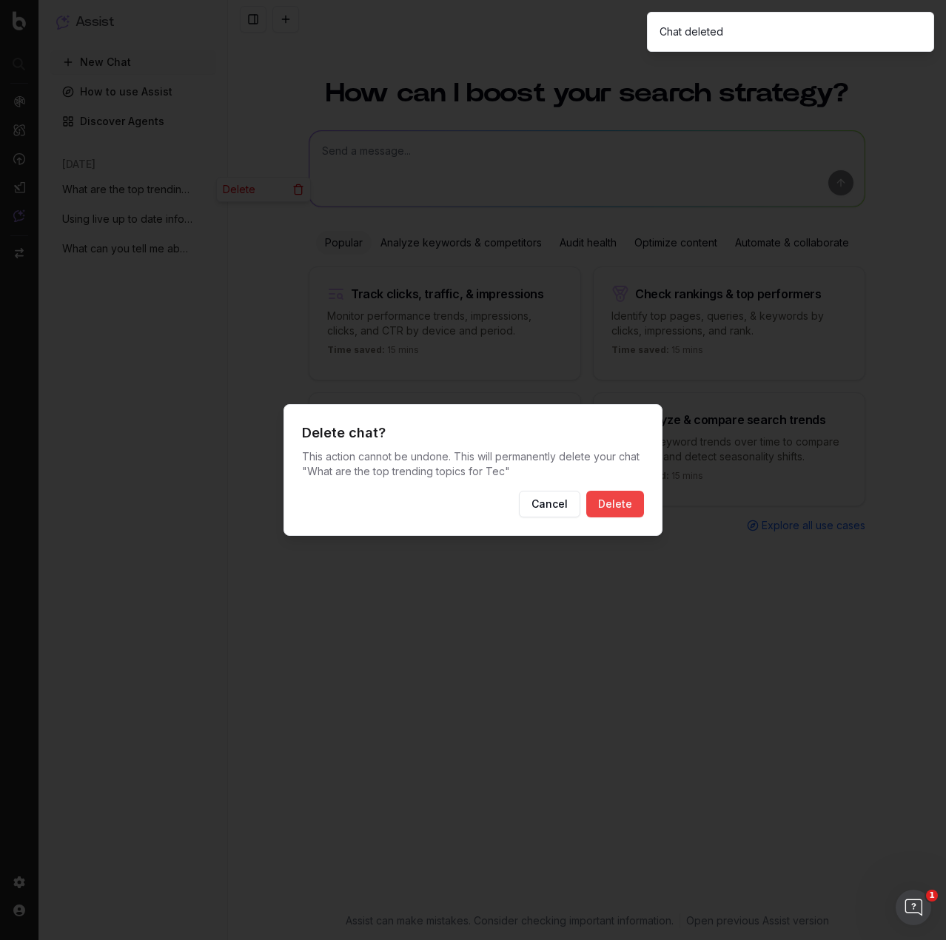
click at [516, 510] on div "Cancel Delete" at bounding box center [473, 504] width 342 height 27
click at [548, 509] on button "Cancel" at bounding box center [549, 504] width 61 height 27
